Goal: Find contact information: Find contact information

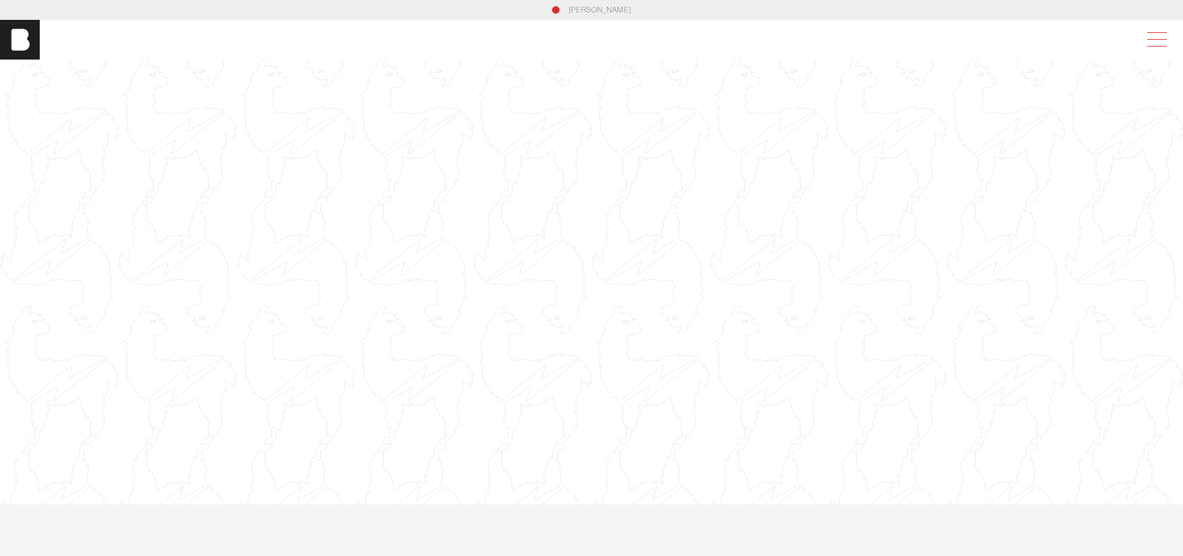
click at [1154, 37] on span at bounding box center [1154, 40] width 29 height 22
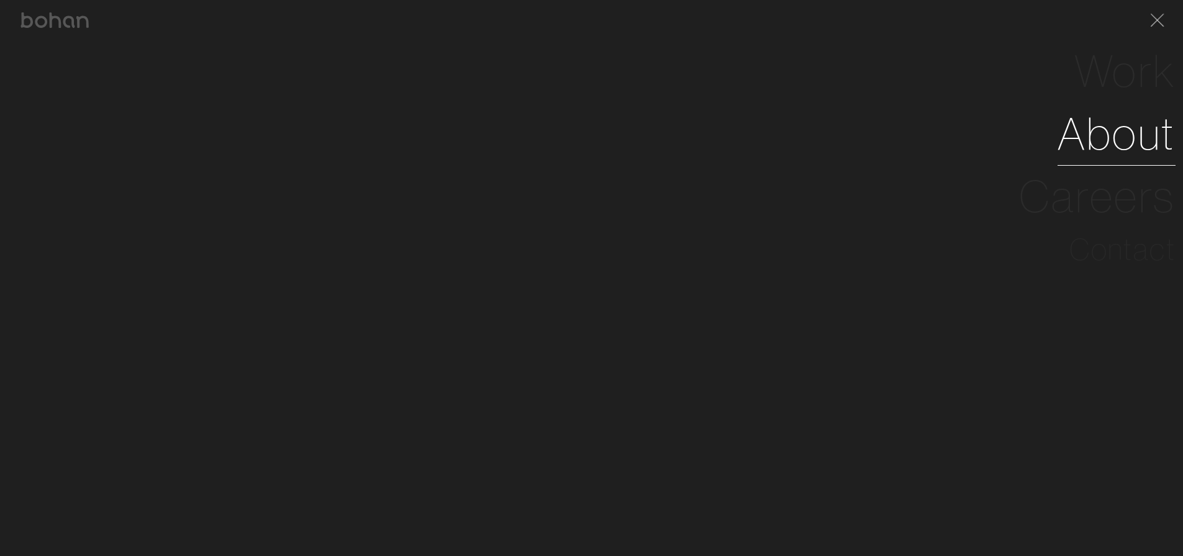
click at [1117, 131] on link "About" at bounding box center [1117, 133] width 118 height 63
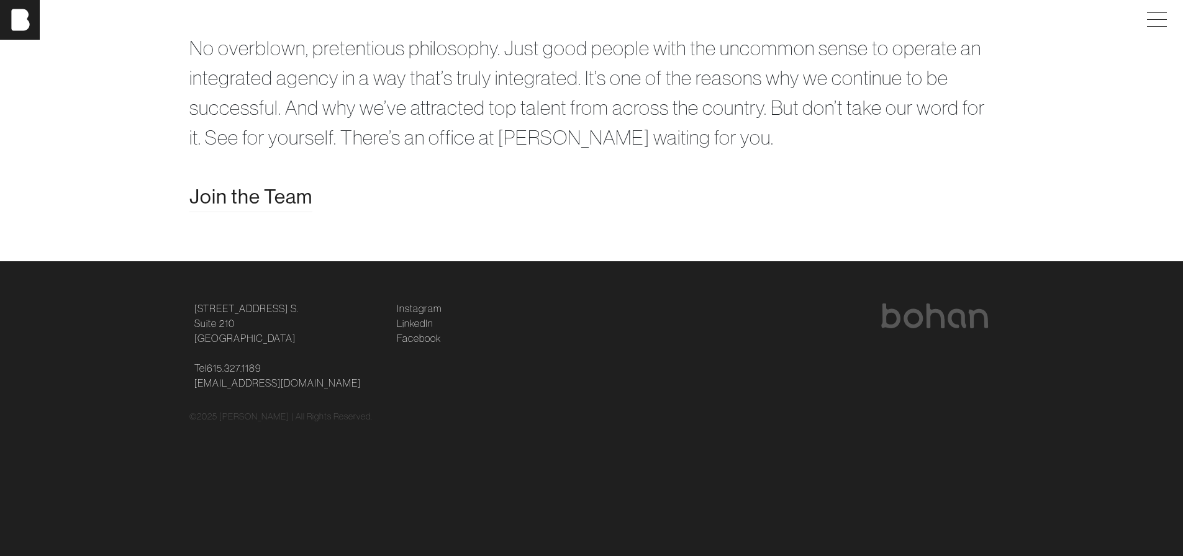
scroll to position [2647, 0]
drag, startPoint x: 291, startPoint y: 430, endPoint x: 185, endPoint y: 404, distance: 109.5
click at [185, 391] on div "[STREET_ADDRESS] [STREET_ADDRESS] Tel [PHONE_NUMBER] [EMAIL_ADDRESS][DOMAIN_NAM…" at bounding box center [592, 345] width 820 height 89
drag, startPoint x: 185, startPoint y: 404, endPoint x: 207, endPoint y: 412, distance: 23.8
click at [207, 346] on link "[STREET_ADDRESS] [STREET_ADDRESS]" at bounding box center [246, 323] width 104 height 45
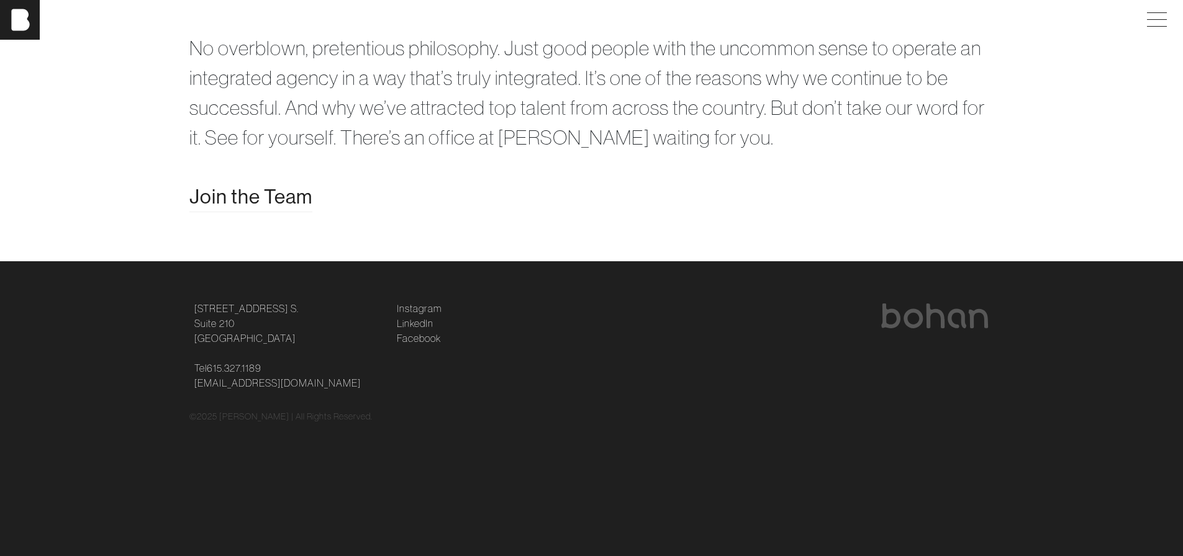
click at [120, 399] on footer "[STREET_ADDRESS] [STREET_ADDRESS] Tel [PHONE_NUMBER] [EMAIL_ADDRESS][DOMAIN_NAM…" at bounding box center [591, 362] width 1183 height 202
drag, startPoint x: 171, startPoint y: 400, endPoint x: 285, endPoint y: 438, distance: 120.4
click at [285, 438] on footer "[STREET_ADDRESS] [STREET_ADDRESS] Tel [PHONE_NUMBER] [EMAIL_ADDRESS][DOMAIN_NAM…" at bounding box center [591, 362] width 1183 height 202
drag, startPoint x: 285, startPoint y: 438, endPoint x: 290, endPoint y: 451, distance: 14.0
click at [290, 361] on p at bounding box center [288, 353] width 188 height 15
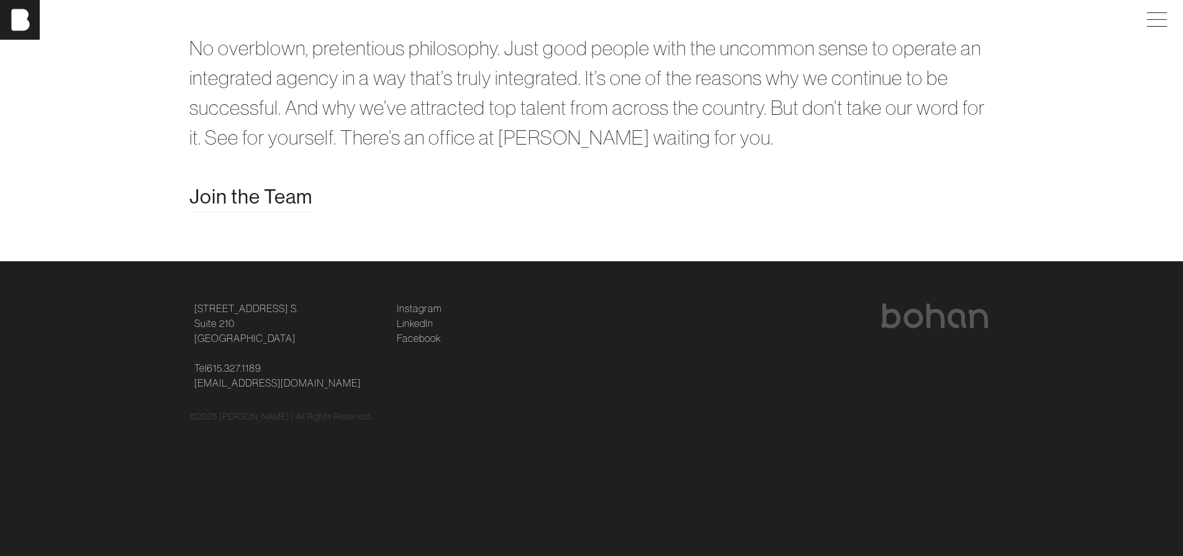
drag, startPoint x: 290, startPoint y: 437, endPoint x: 189, endPoint y: 397, distance: 108.5
click at [189, 391] on div "[STREET_ADDRESS] [STREET_ADDRESS] Tel [PHONE_NUMBER] [EMAIL_ADDRESS][DOMAIN_NAM…" at bounding box center [288, 345] width 202 height 89
click at [632, 212] on div "Join the Team" at bounding box center [591, 197] width 805 height 30
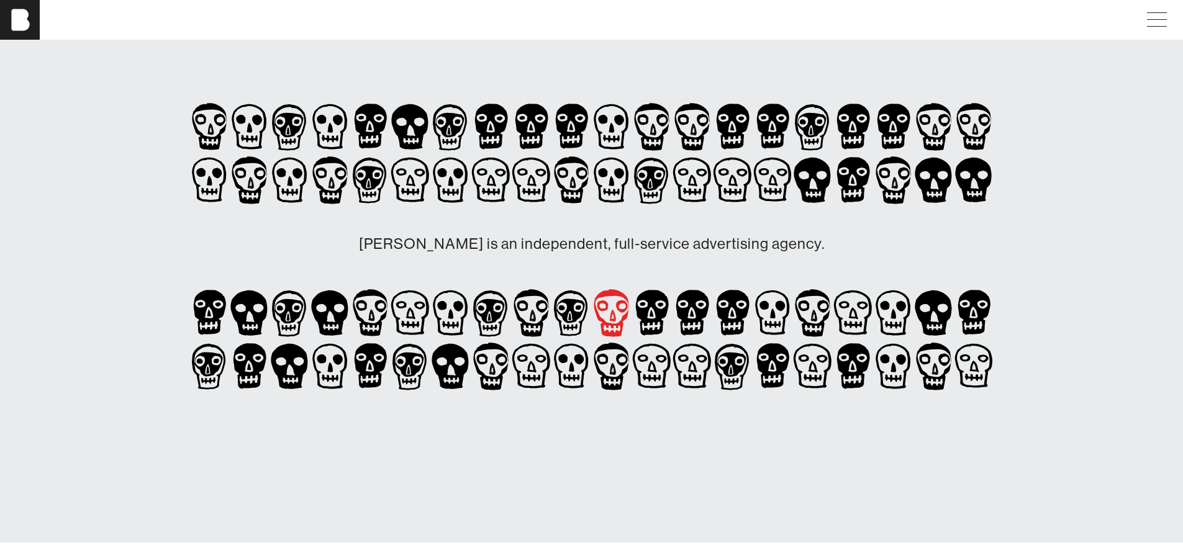
scroll to position [0, 0]
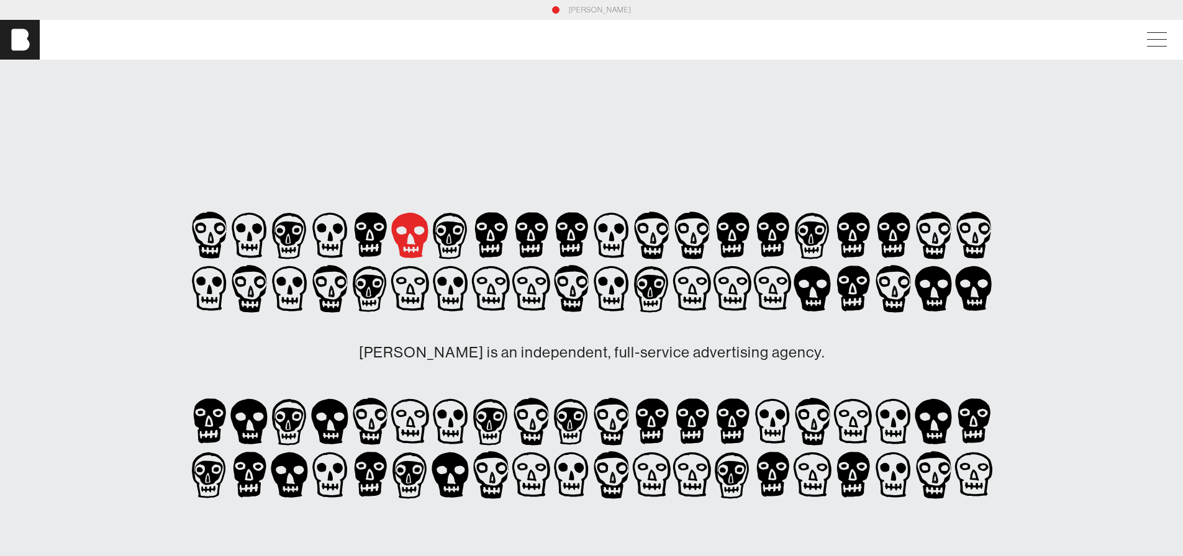
click at [411, 235] on icon at bounding box center [410, 235] width 37 height 45
click at [1166, 47] on span at bounding box center [1154, 40] width 29 height 22
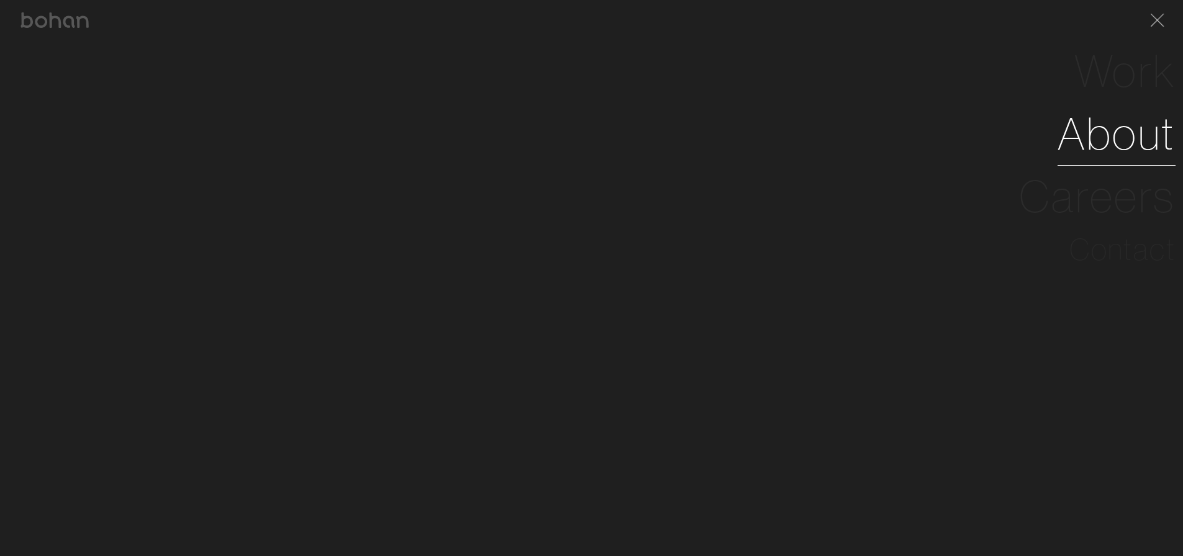
click at [1125, 138] on link "About" at bounding box center [1117, 133] width 118 height 63
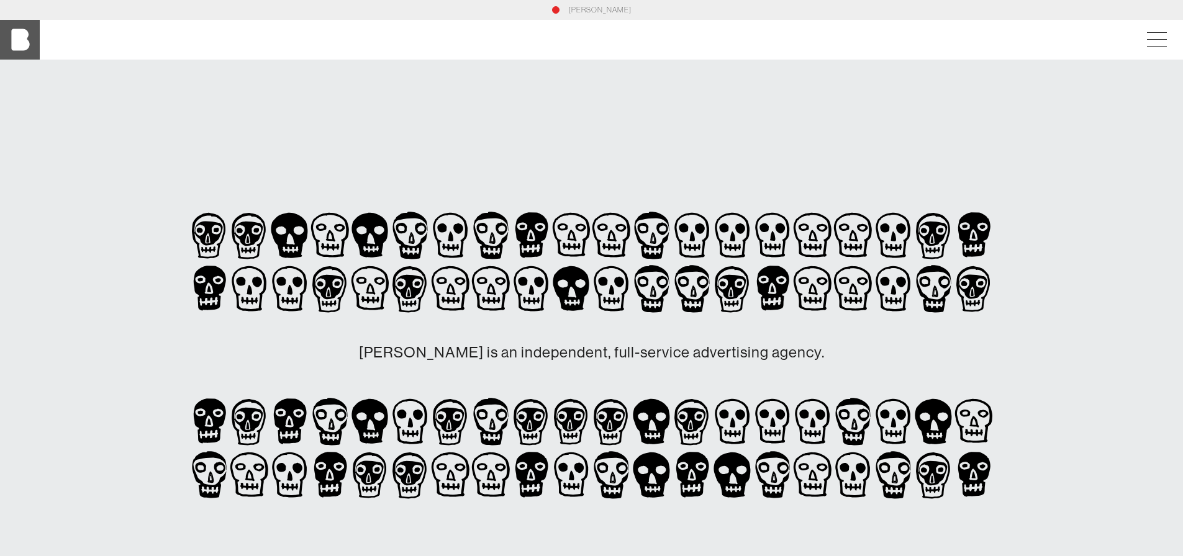
click at [24, 46] on img at bounding box center [20, 40] width 40 height 40
